Goal: Task Accomplishment & Management: Use online tool/utility

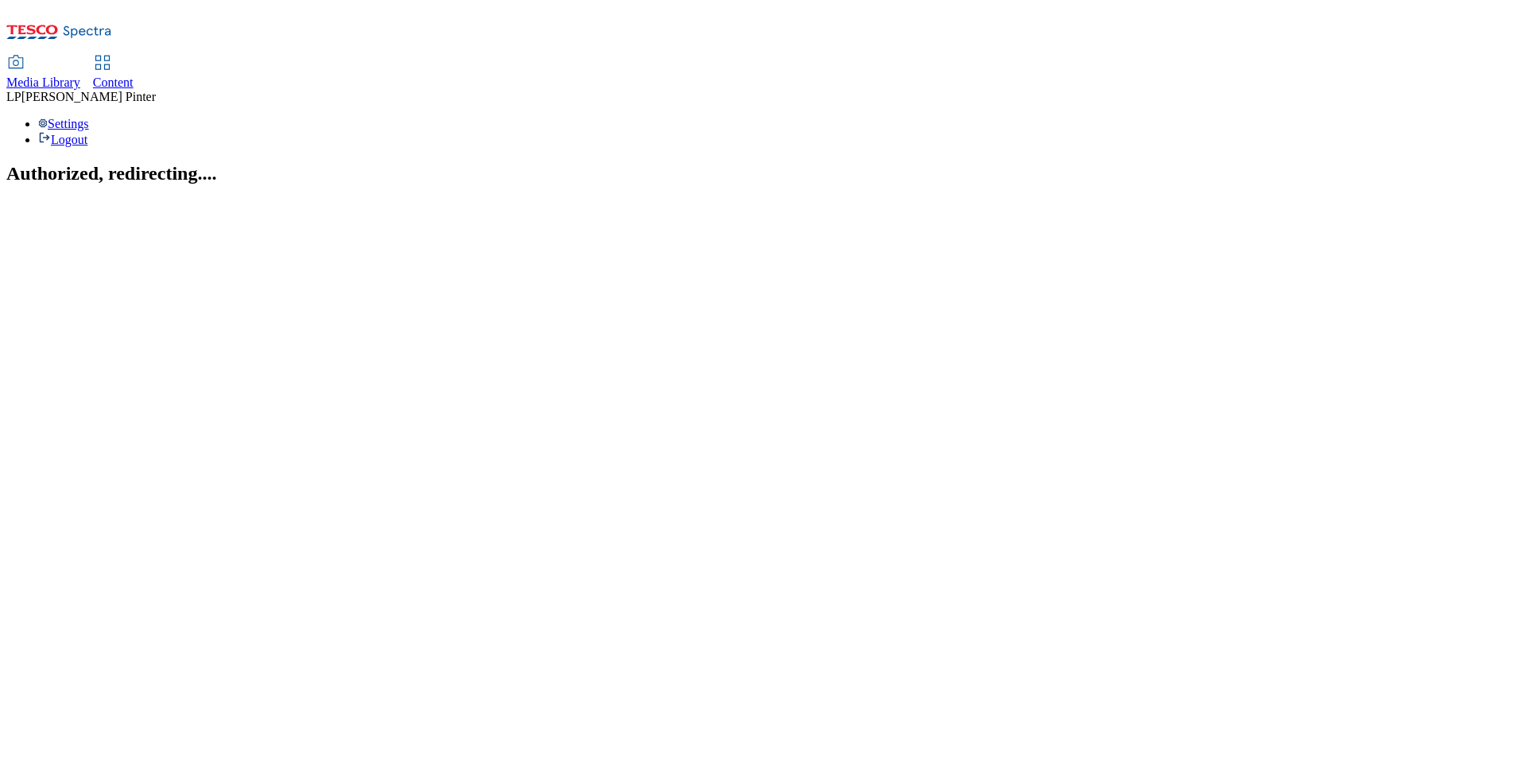
click at [109, 56] on use at bounding box center [102, 63] width 14 height 14
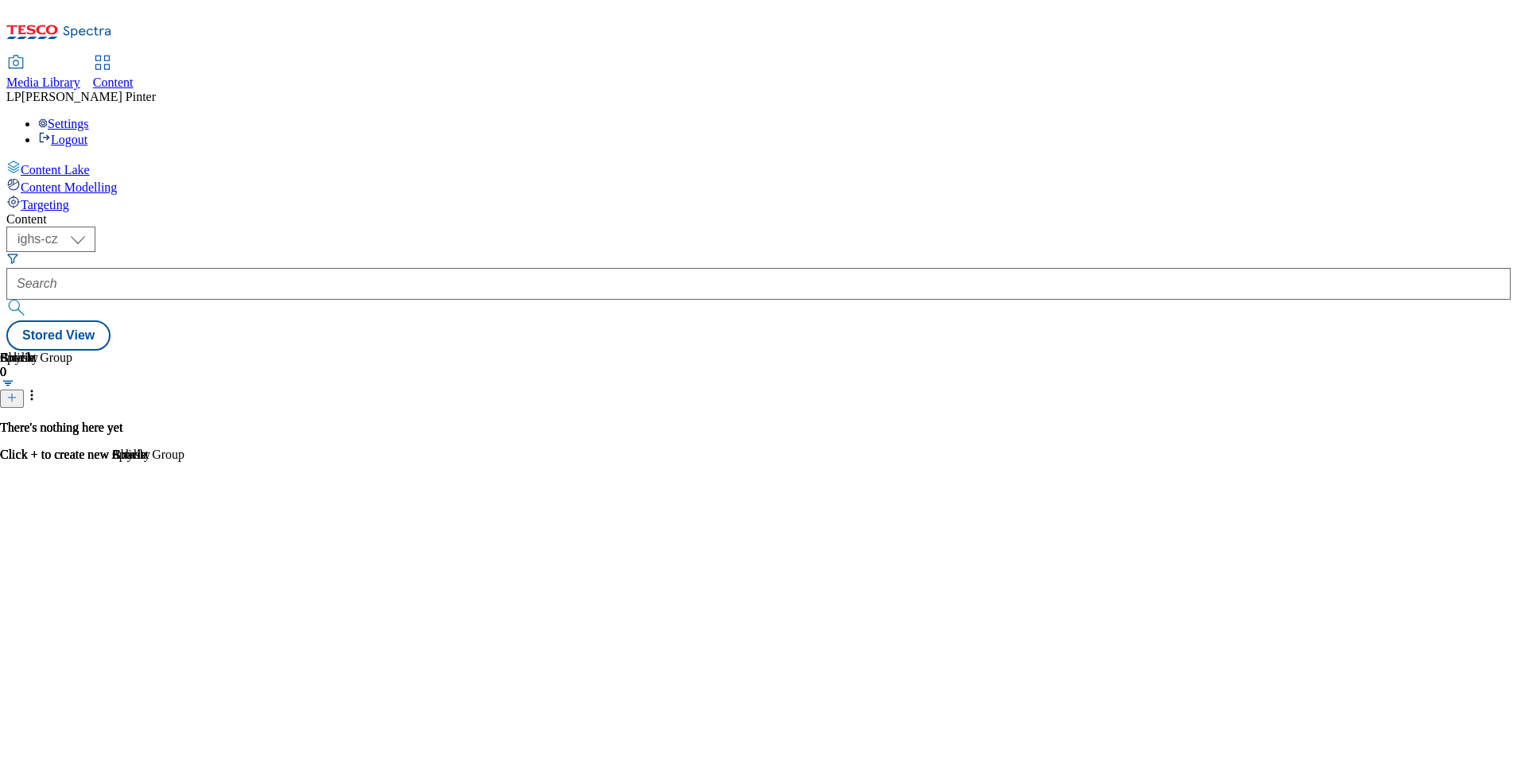
click at [69, 198] on span "Targeting" at bounding box center [45, 205] width 48 height 14
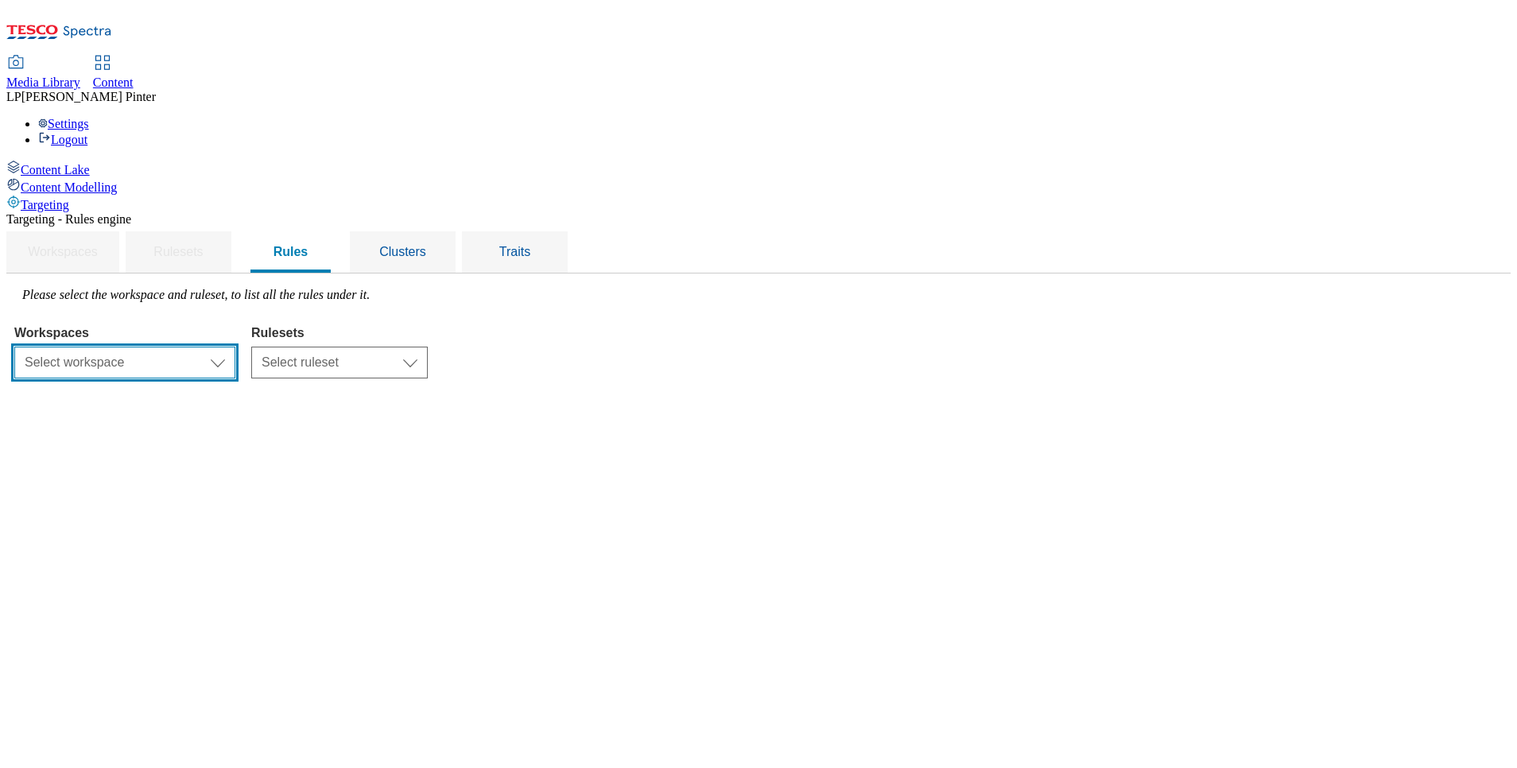
click at [235, 347] on select "Select workspace Content" at bounding box center [124, 363] width 221 height 32
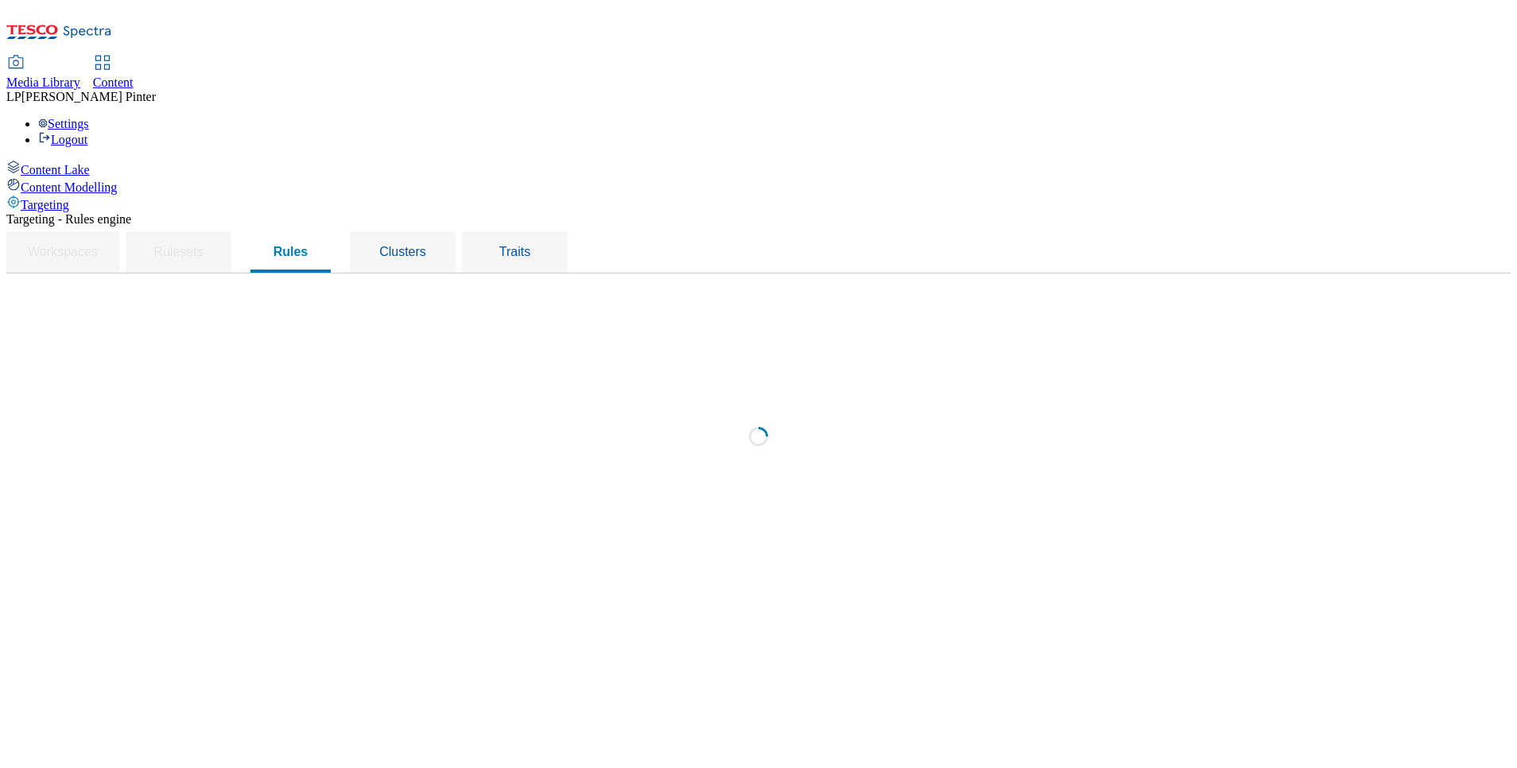
select select "f510054f-adaa-4692-b570-80fa3897127a"
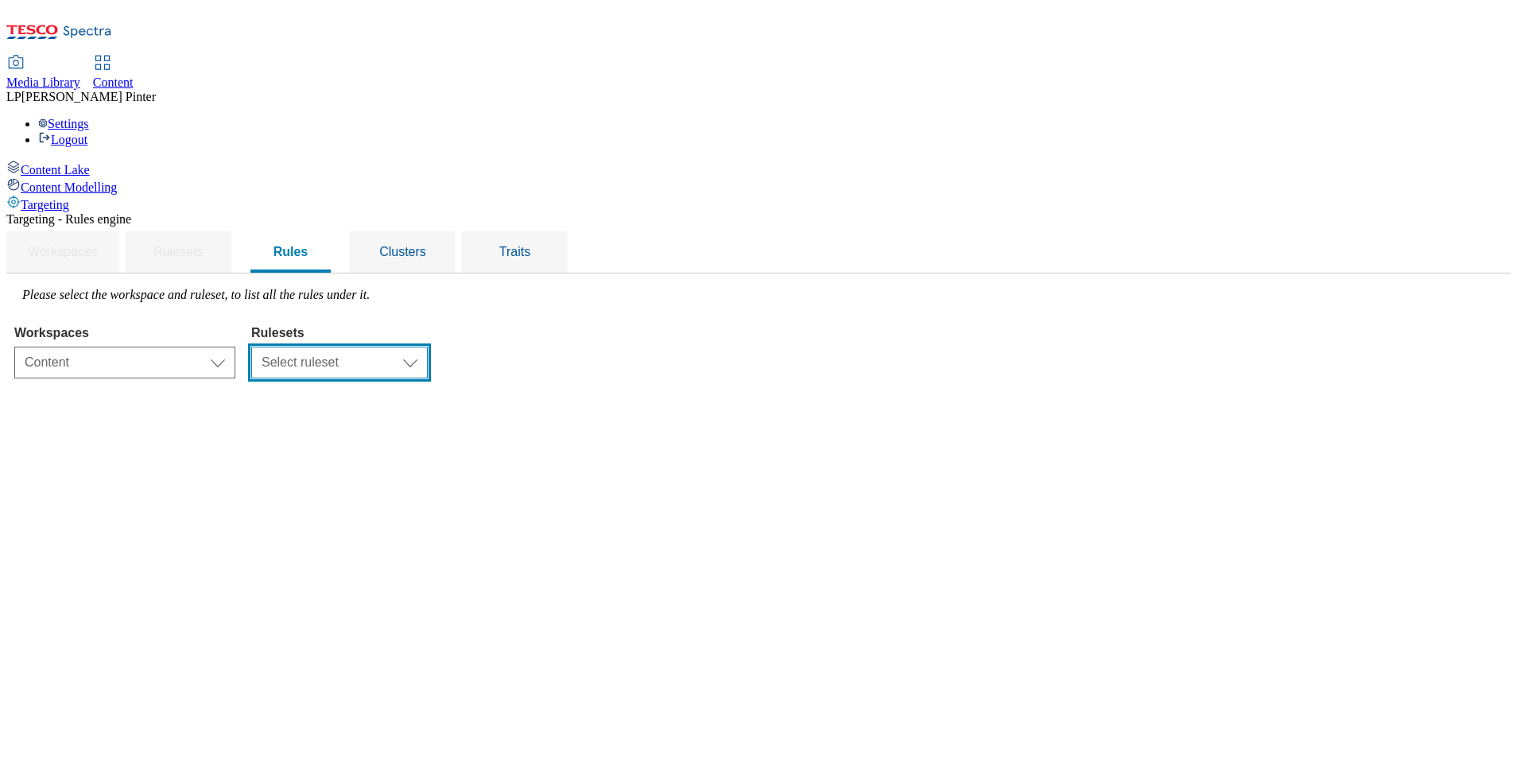
click at [428, 347] on select "Select ruleset CZ HU SK" at bounding box center [339, 363] width 176 height 32
select select "5113db17-1b35-4e50-beac-5f3c7afeb8da"
click at [428, 347] on select "Select ruleset CZ HU SK" at bounding box center [339, 363] width 176 height 32
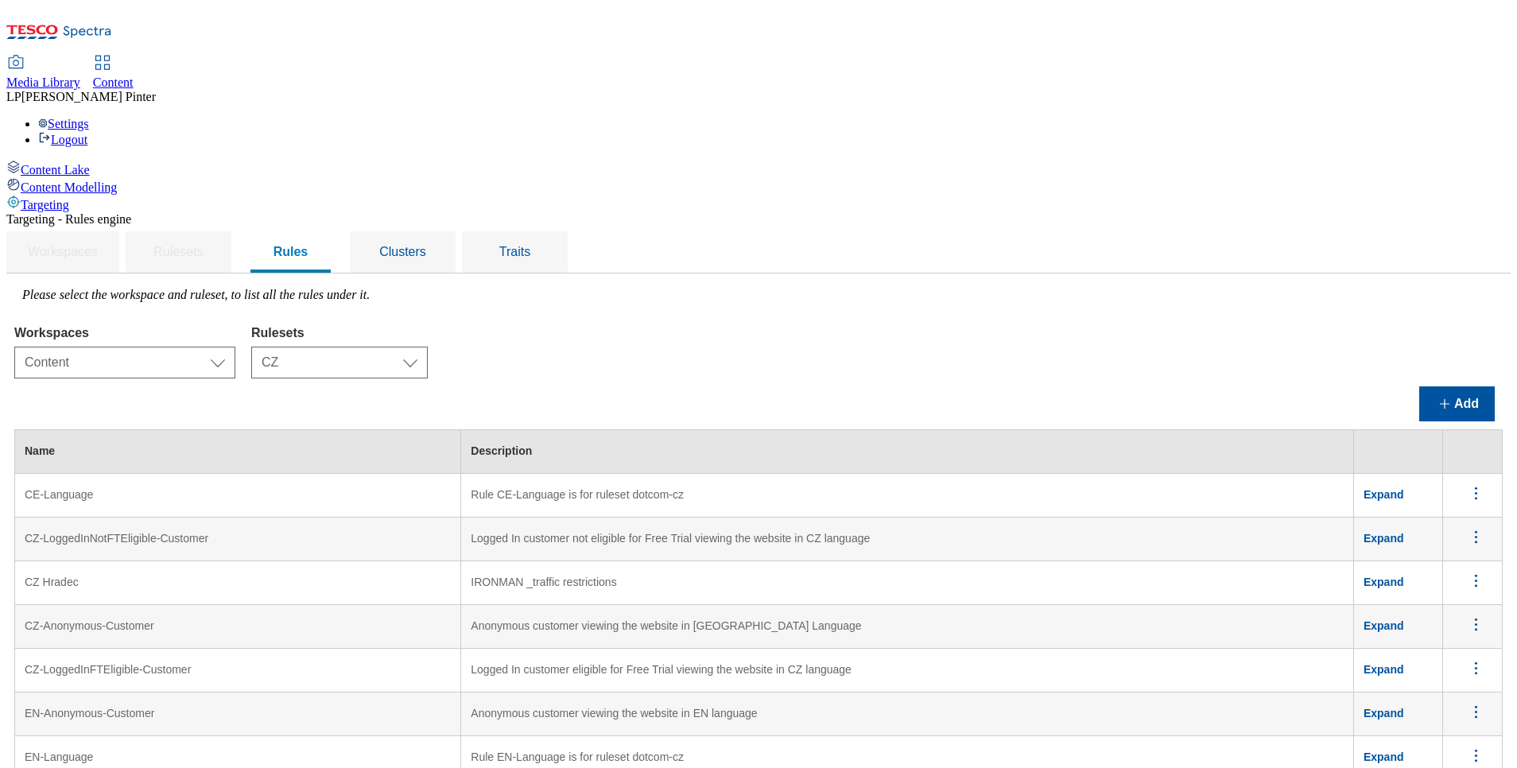
scroll to position [1129, 0]
drag, startPoint x: 227, startPoint y: 201, endPoint x: 360, endPoint y: 204, distance: 133.6
copy td "TOC AB test version A_CZ"
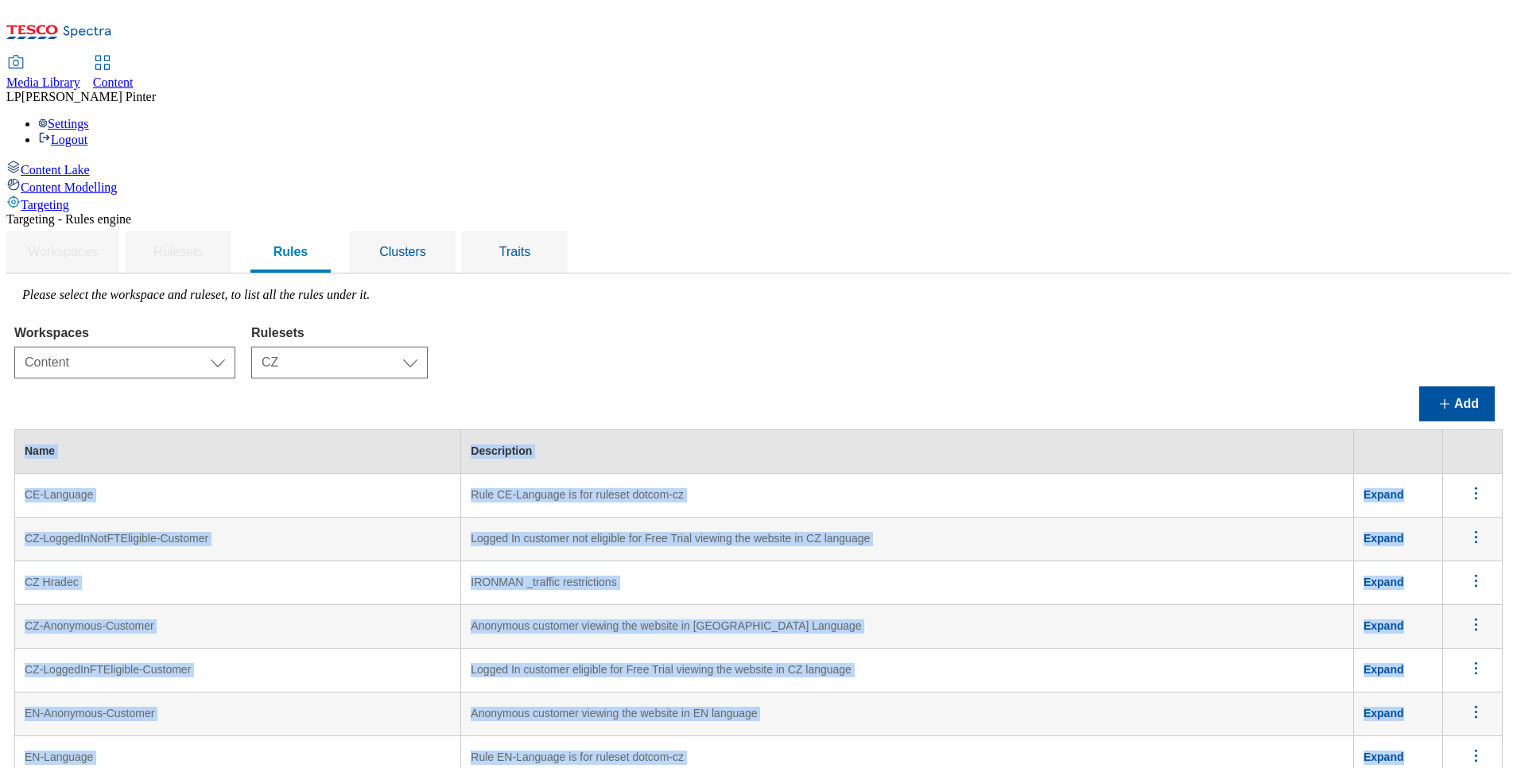
drag, startPoint x: 227, startPoint y: 735, endPoint x: 375, endPoint y: 770, distance: 151.9
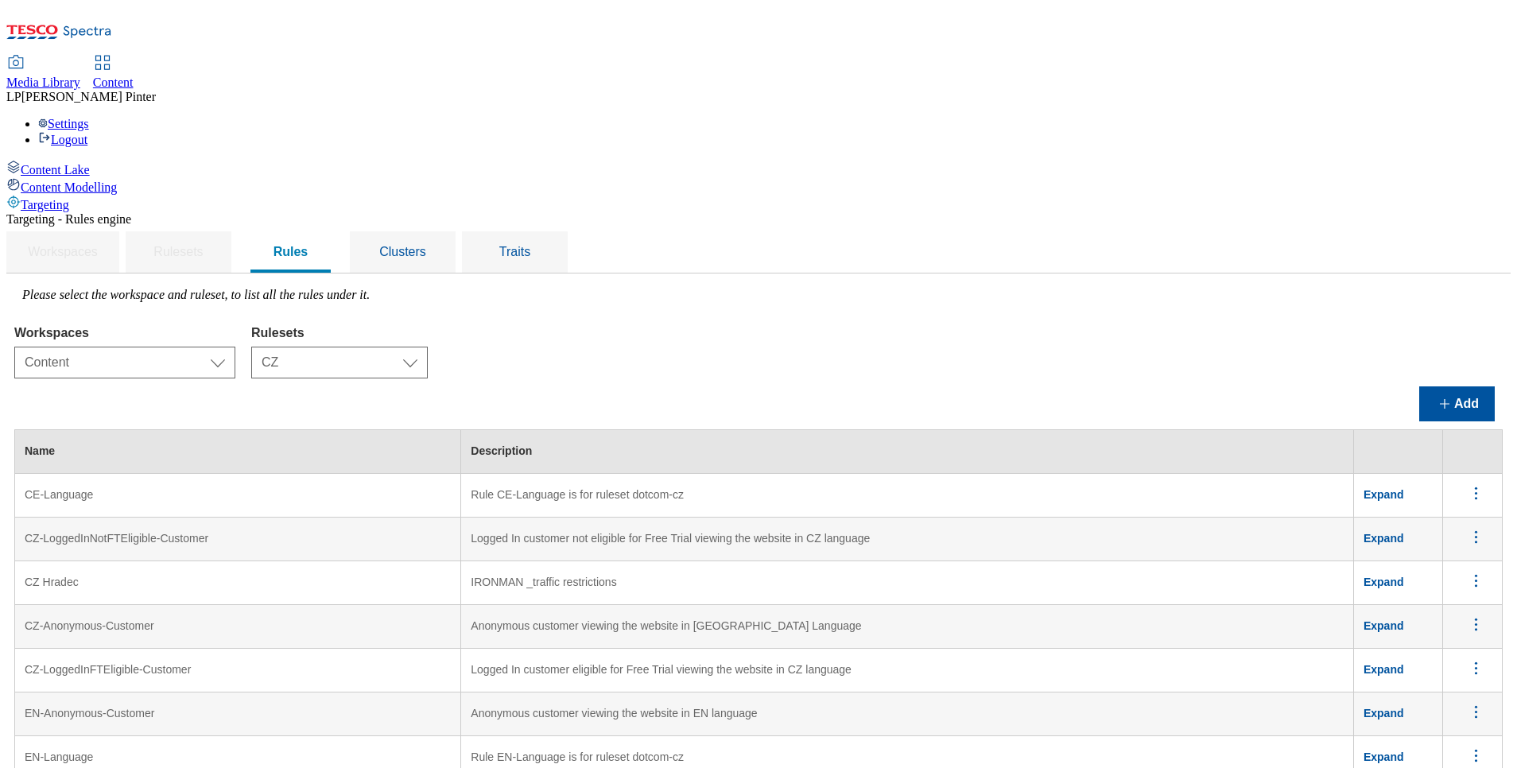
drag, startPoint x: 374, startPoint y: 766, endPoint x: 370, endPoint y: 748, distance: 18.9
drag, startPoint x: 363, startPoint y: 740, endPoint x: 226, endPoint y: 735, distance: 137.6
copy td "TOC AB test version A ENG"
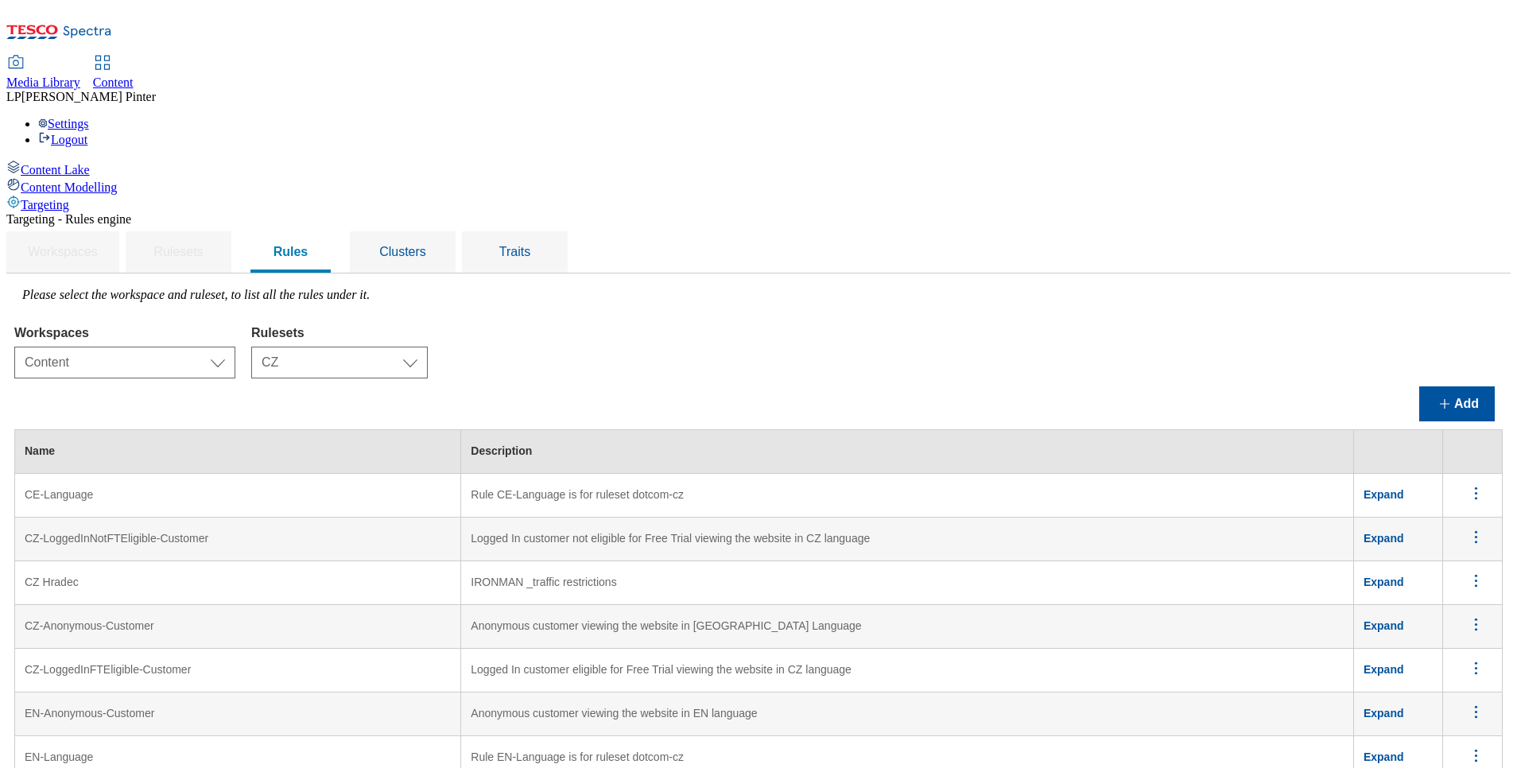
scroll to position [1010, 0]
drag, startPoint x: 358, startPoint y: 371, endPoint x: 226, endPoint y: 361, distance: 132.4
copy td "TOC AB test version B CZ"
drag, startPoint x: 370, startPoint y: 421, endPoint x: 220, endPoint y: 420, distance: 149.4
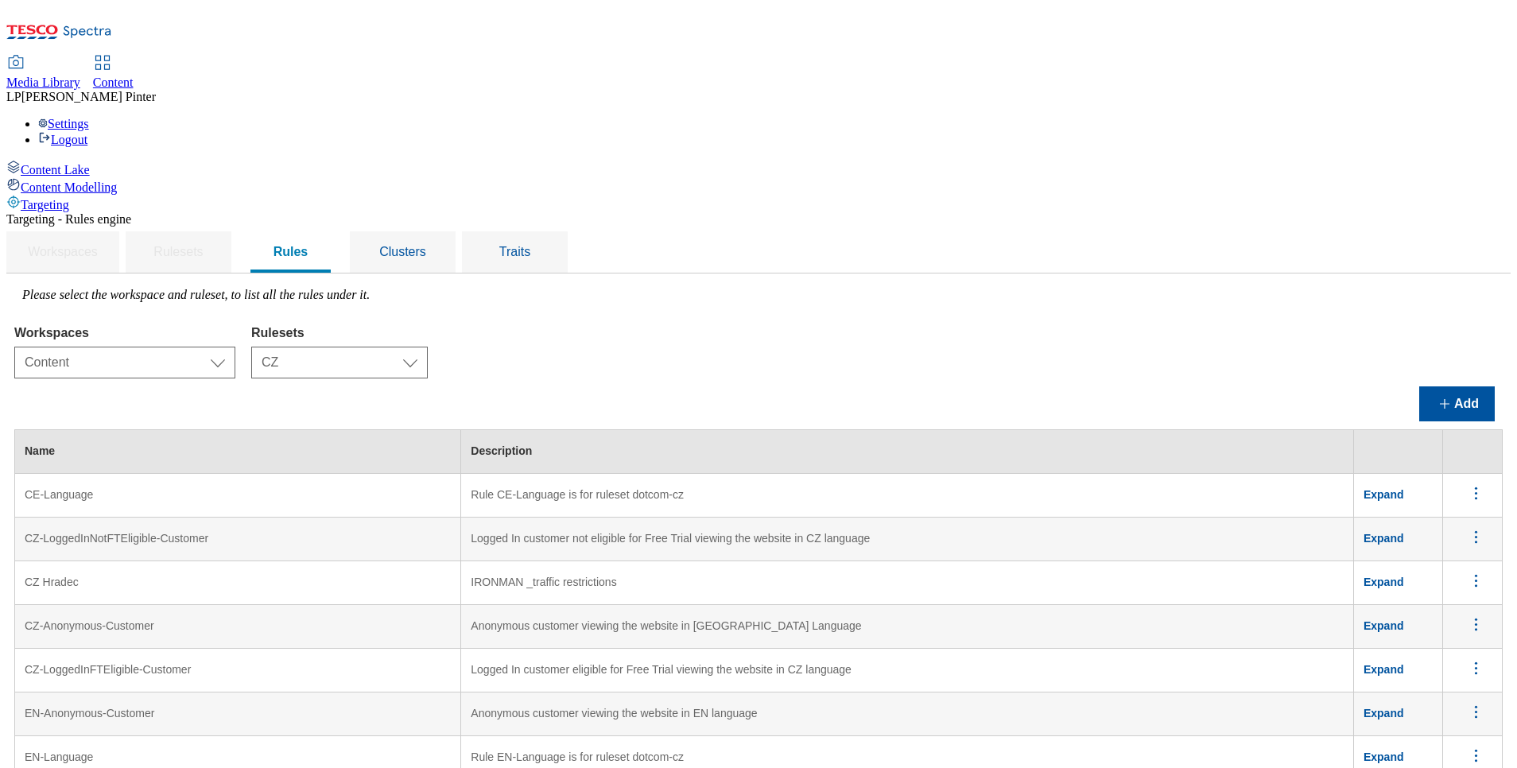
copy td "TOC AB test version B ENG"
drag, startPoint x: 372, startPoint y: 452, endPoint x: 227, endPoint y: 453, distance: 144.7
copy td "TOC AB test version C CZ"
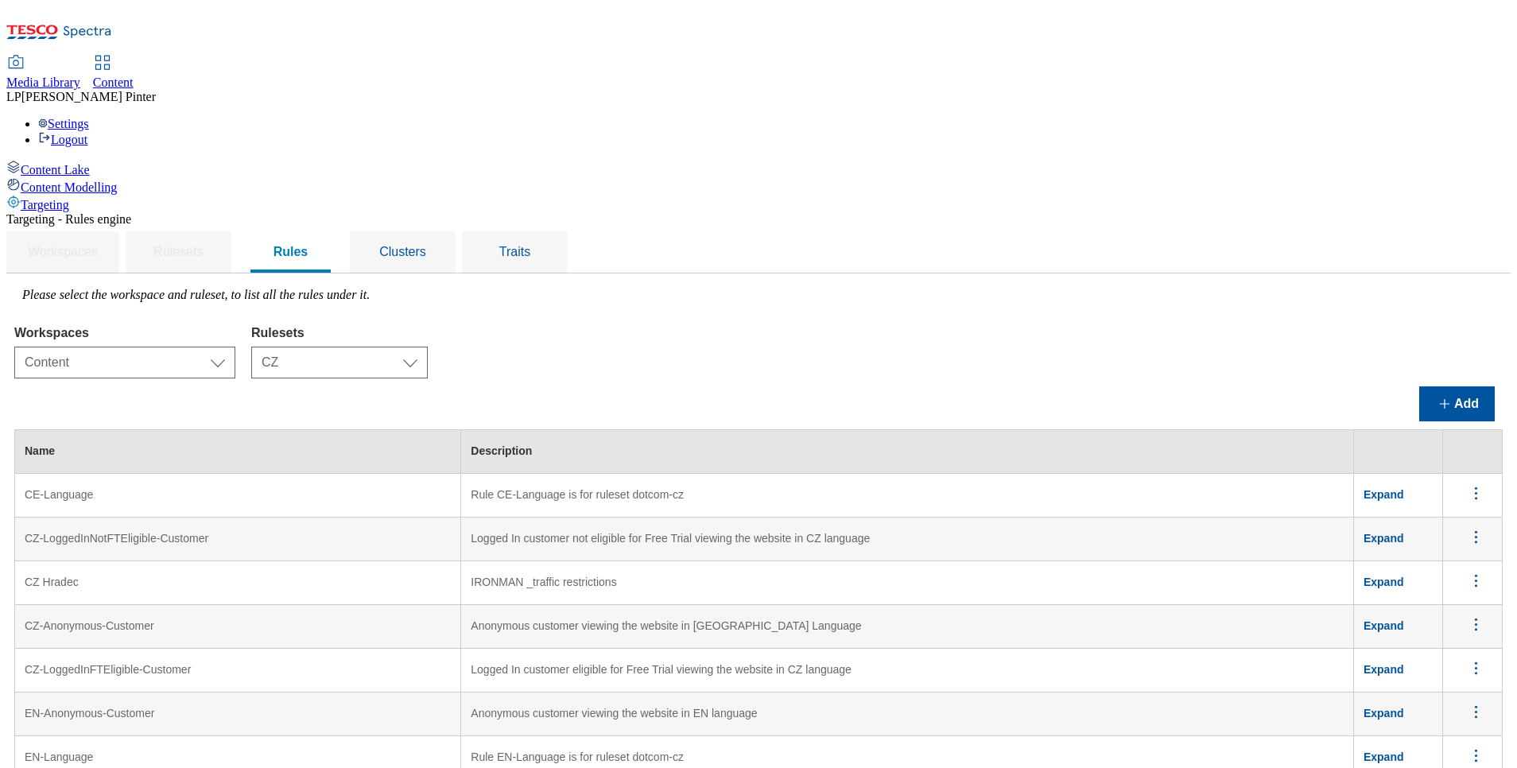
drag, startPoint x: 370, startPoint y: 502, endPoint x: 225, endPoint y: 490, distance: 145.2
copy td "TOC AB test version C ENG"
